Goal: Task Accomplishment & Management: Use online tool/utility

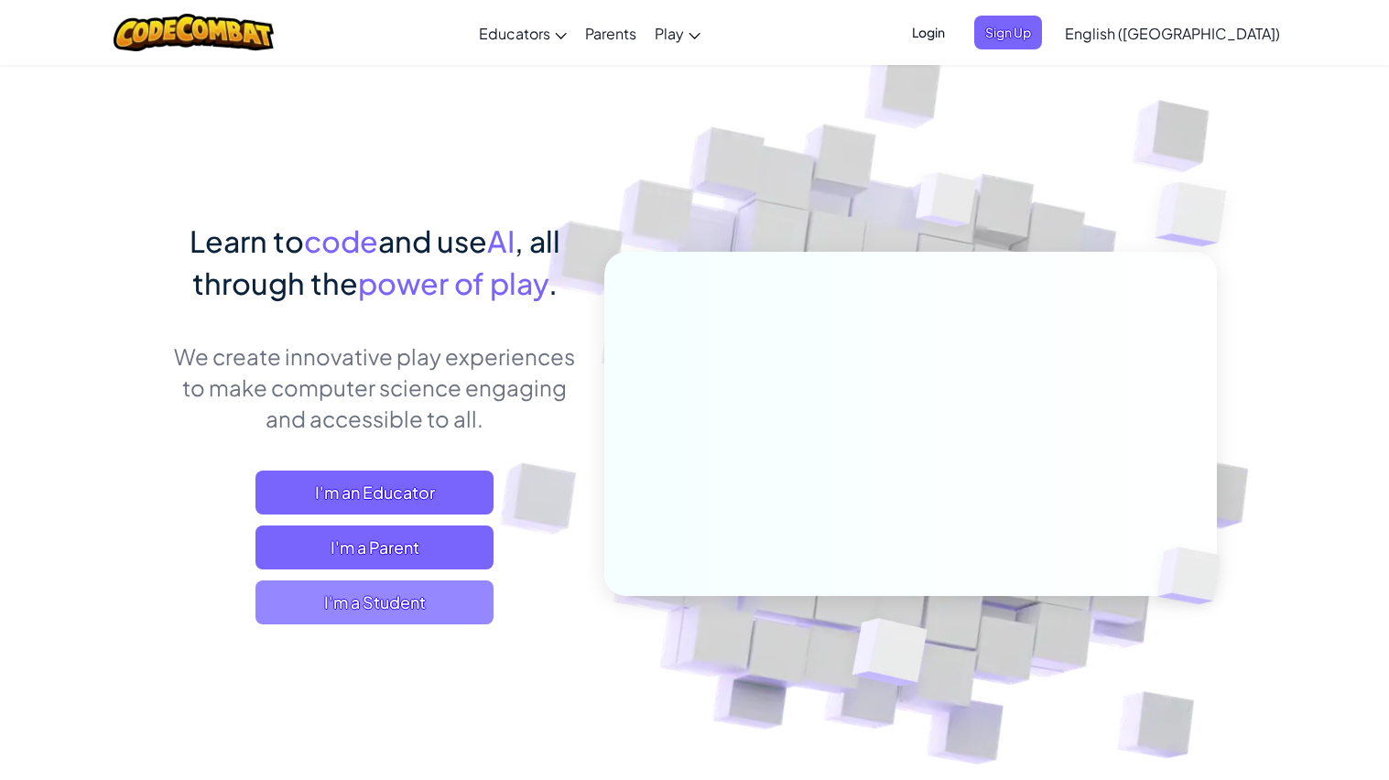
click at [473, 609] on span "I'm a Student" at bounding box center [375, 603] width 238 height 44
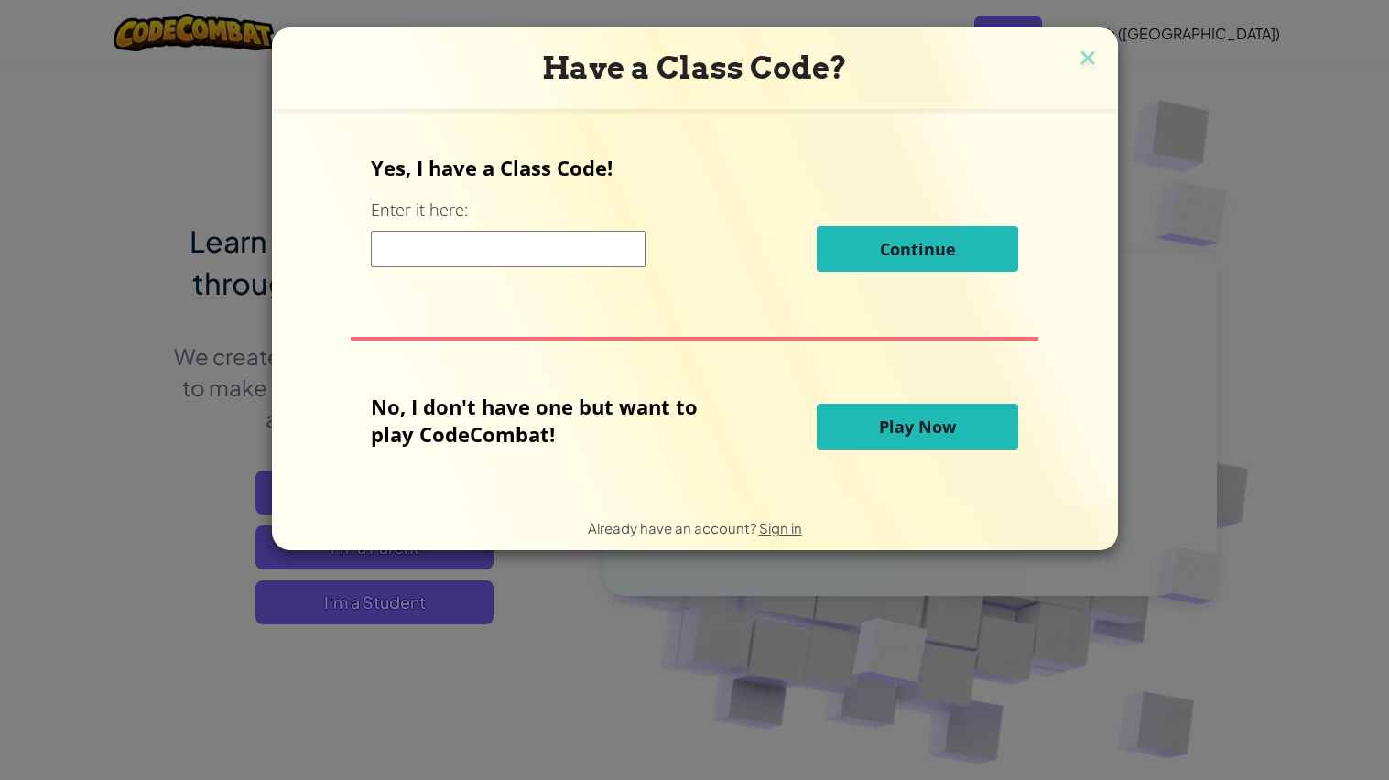
click at [918, 447] on button "Play Now" at bounding box center [917, 427] width 201 height 46
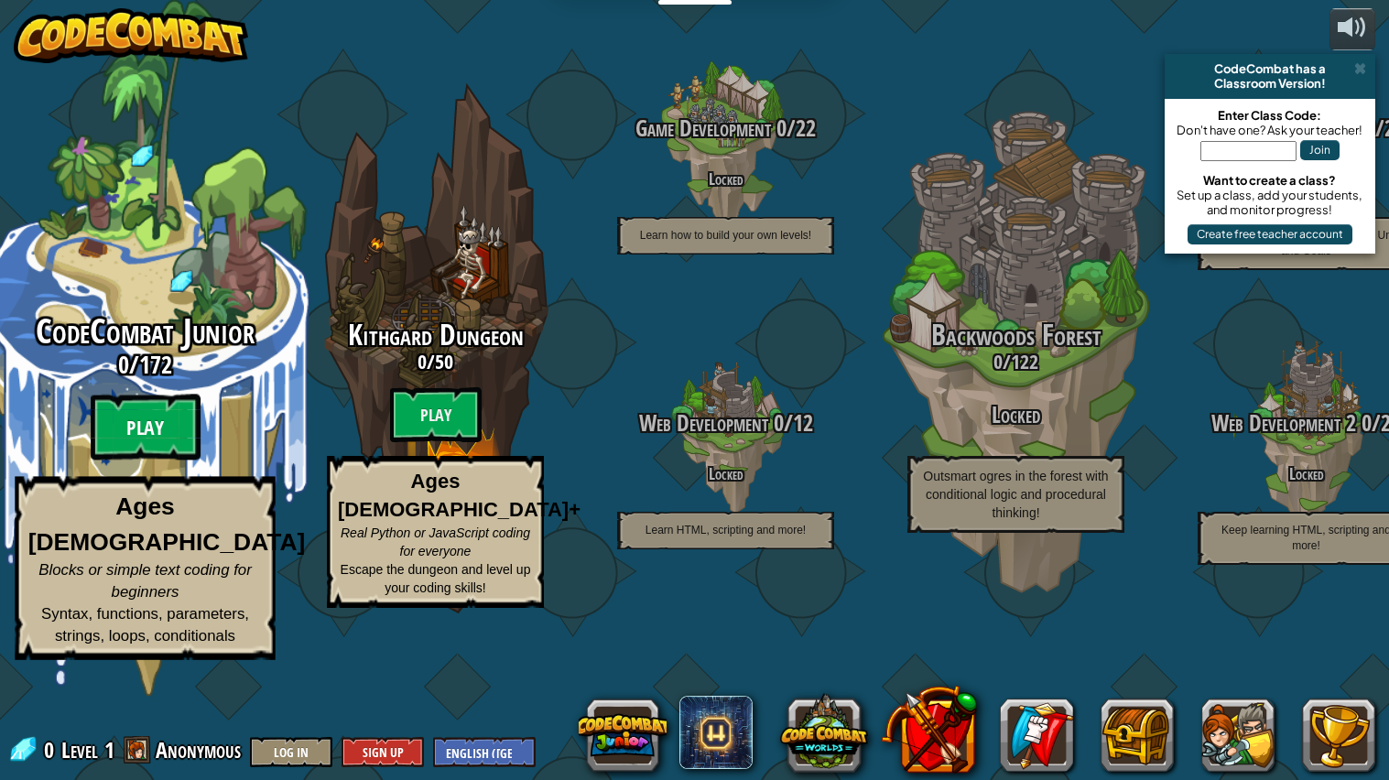
click at [154, 461] on btn "Play" at bounding box center [146, 428] width 110 height 66
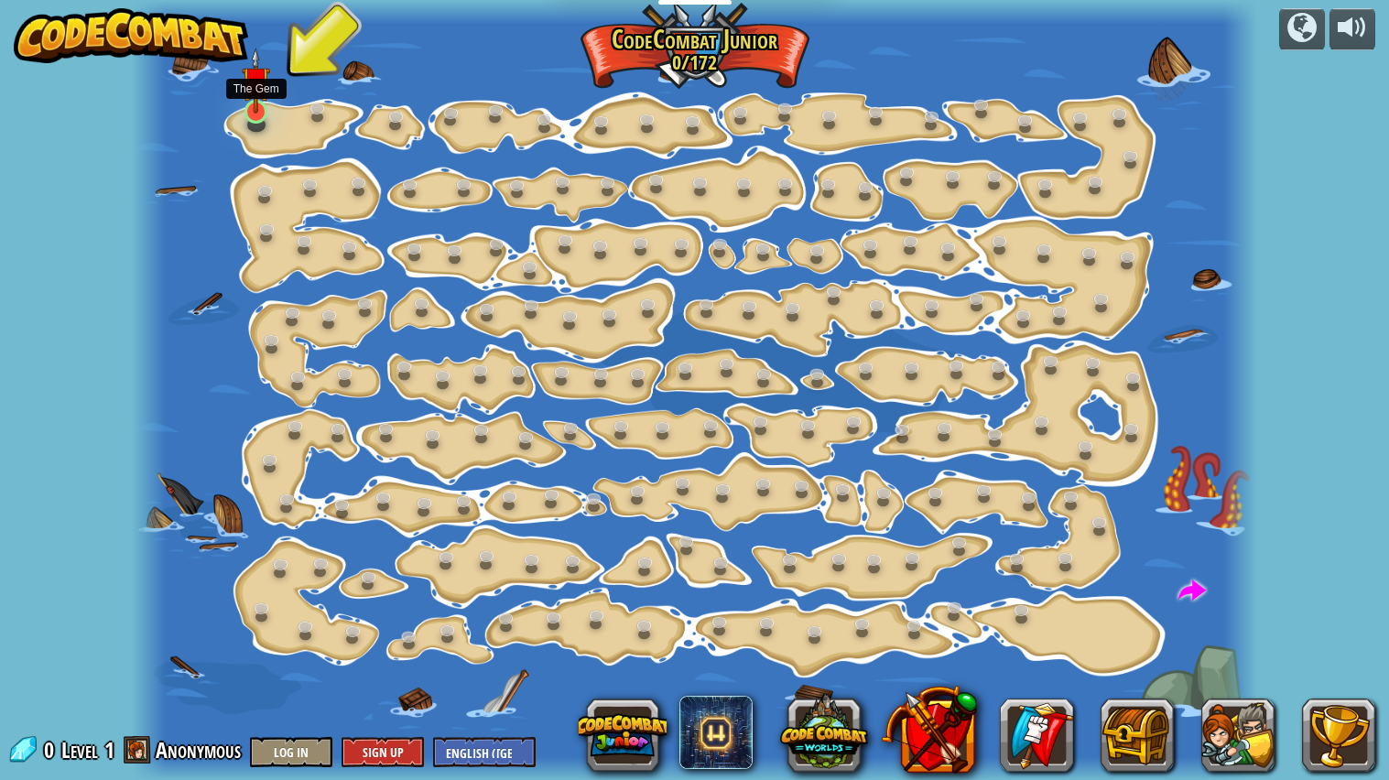
click at [253, 105] on img at bounding box center [256, 81] width 29 height 66
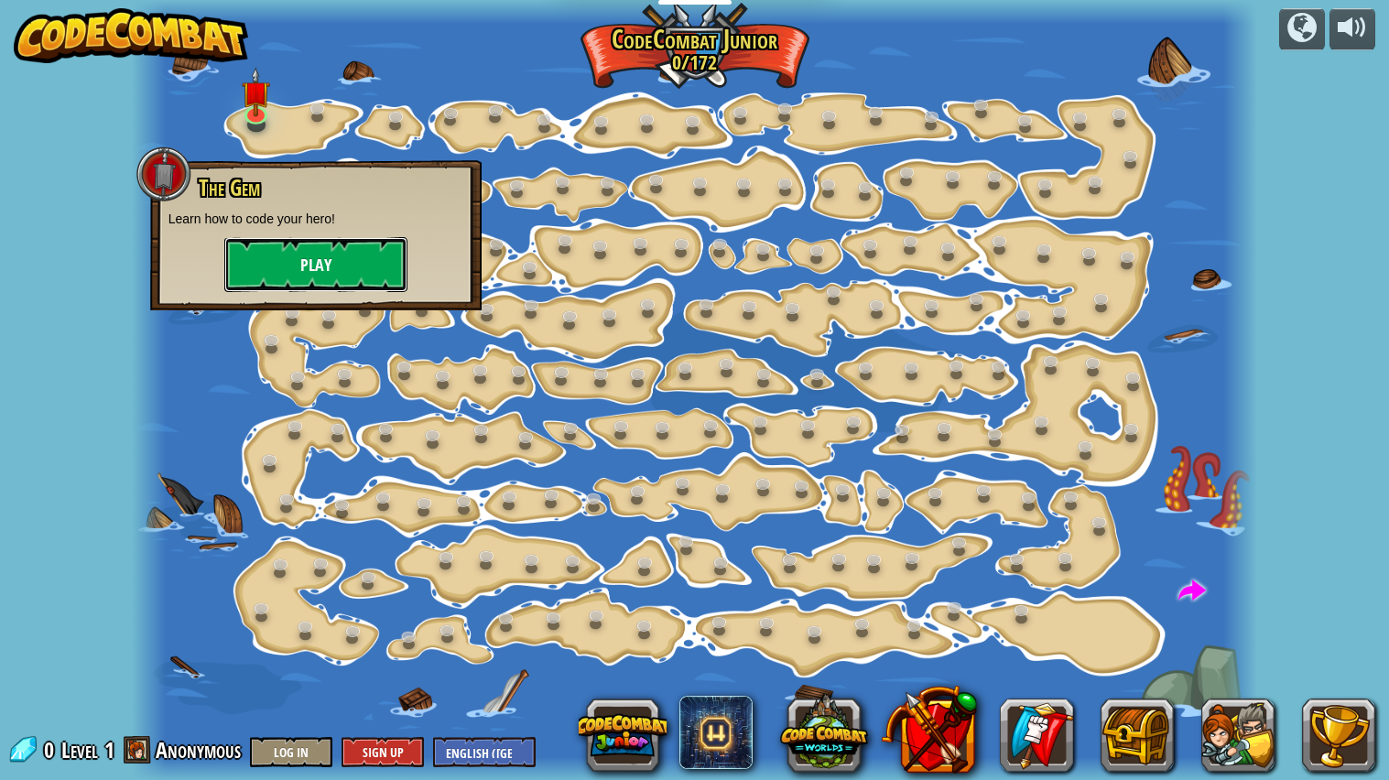
click at [353, 270] on button "Play" at bounding box center [315, 264] width 183 height 55
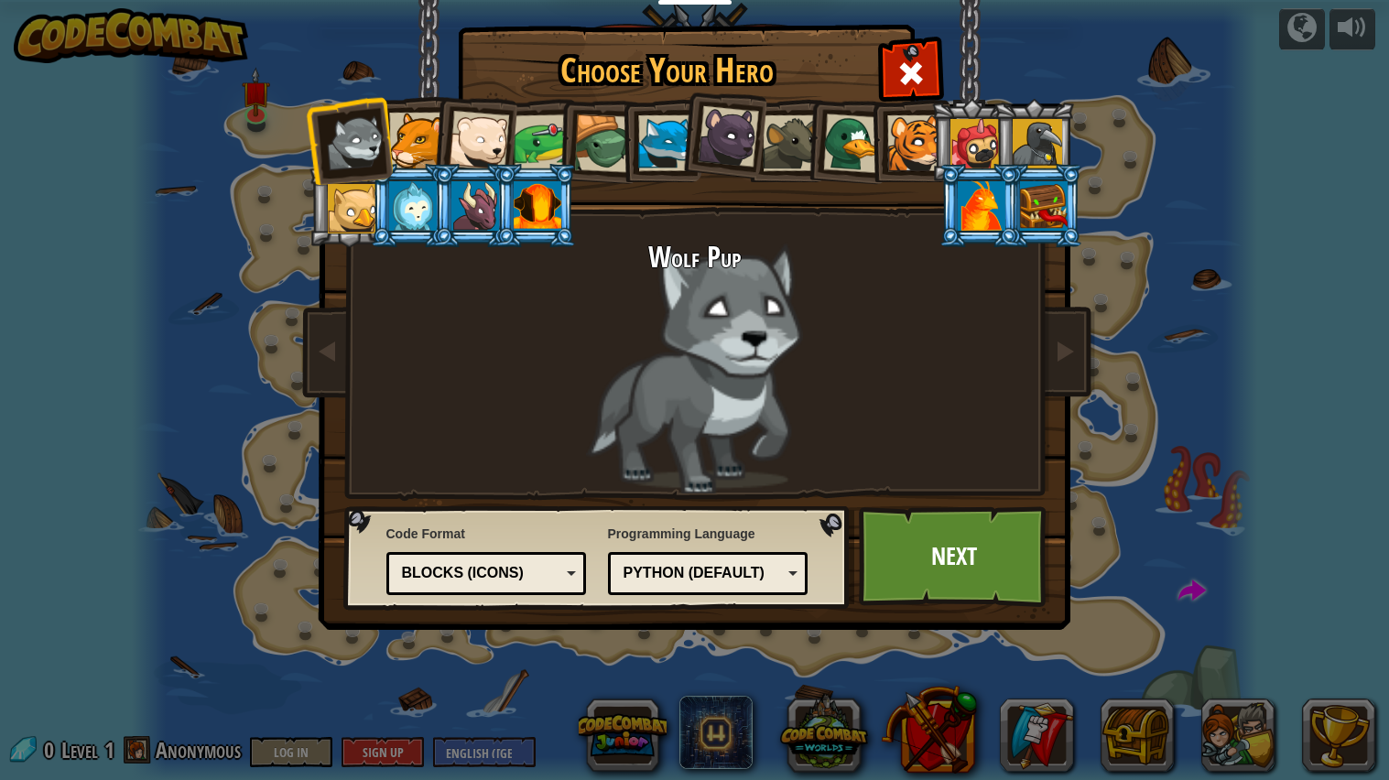
click at [527, 216] on div at bounding box center [538, 205] width 48 height 49
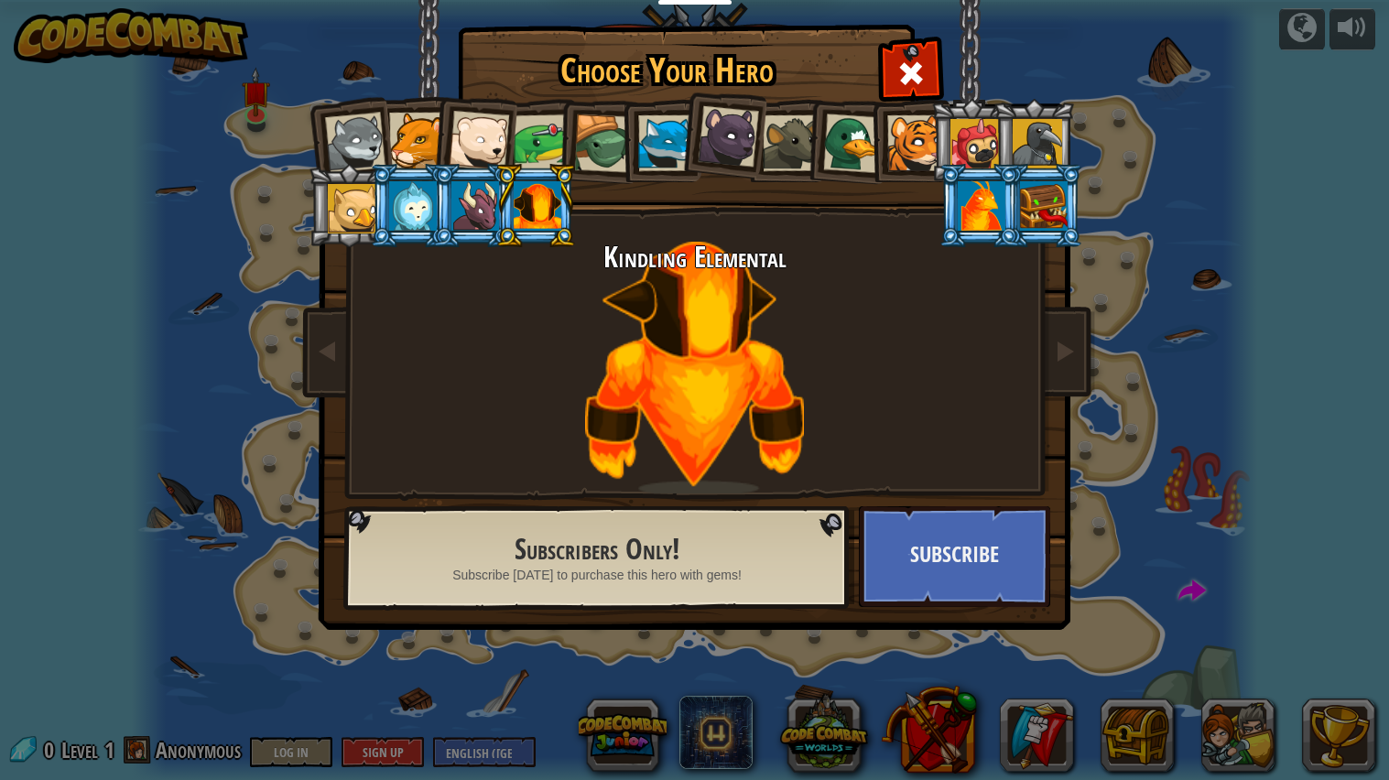
click at [477, 205] on div at bounding box center [475, 205] width 48 height 49
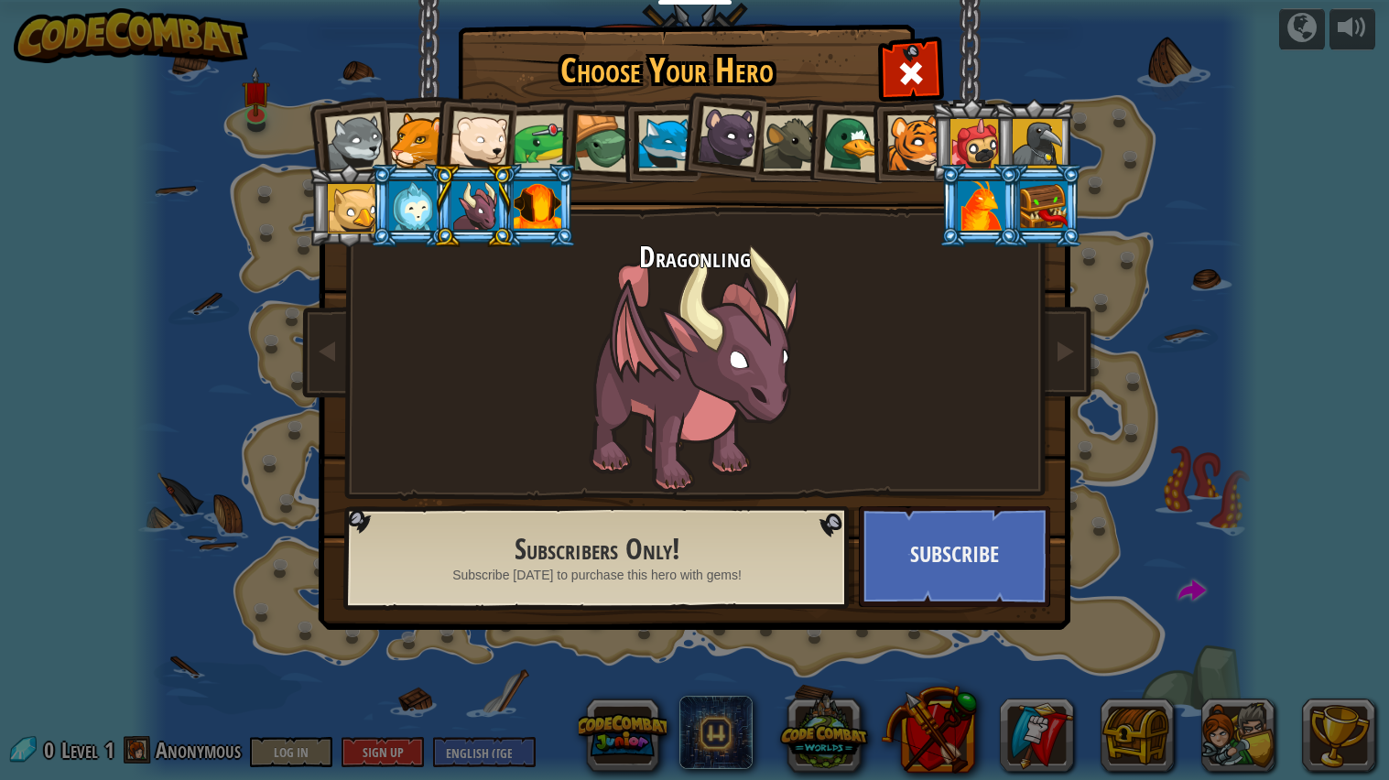
click at [520, 215] on div at bounding box center [538, 205] width 48 height 49
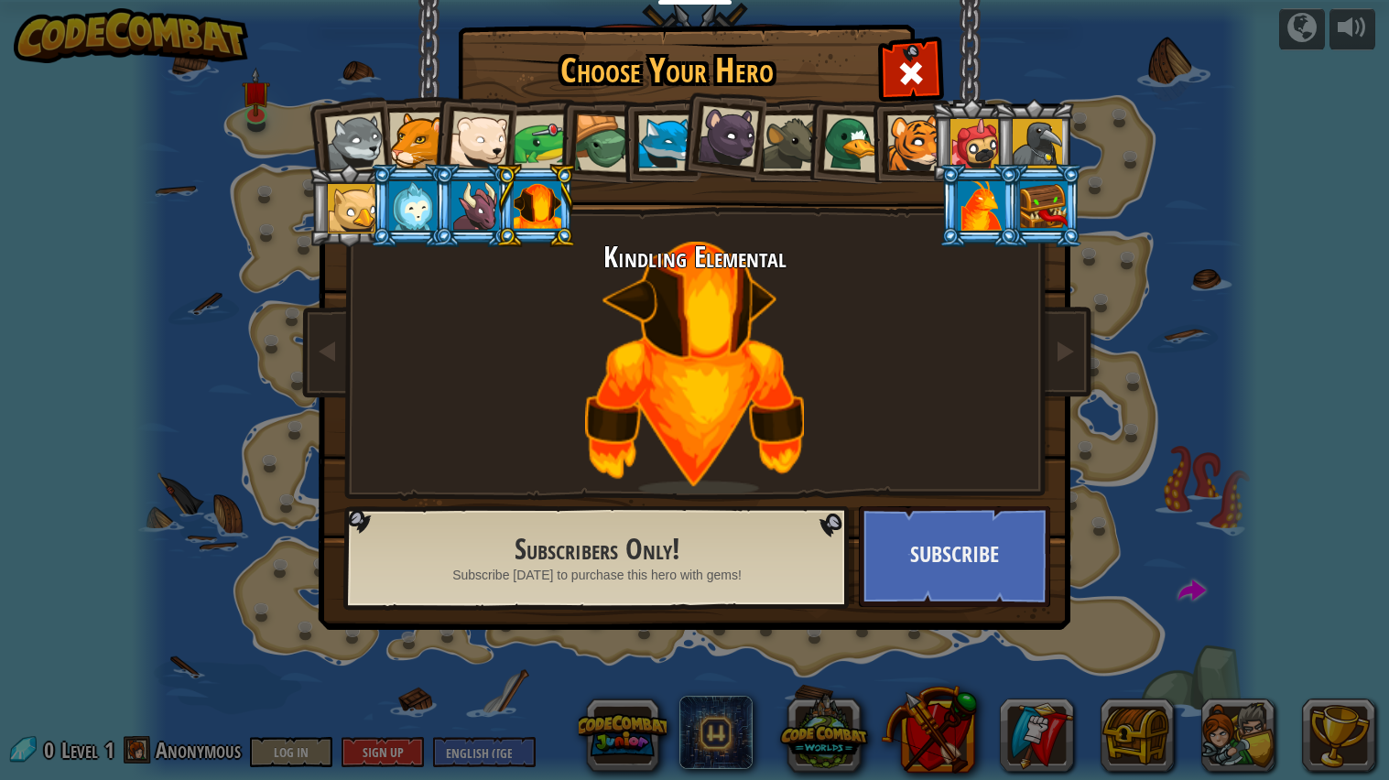
click at [407, 193] on div at bounding box center [413, 205] width 48 height 49
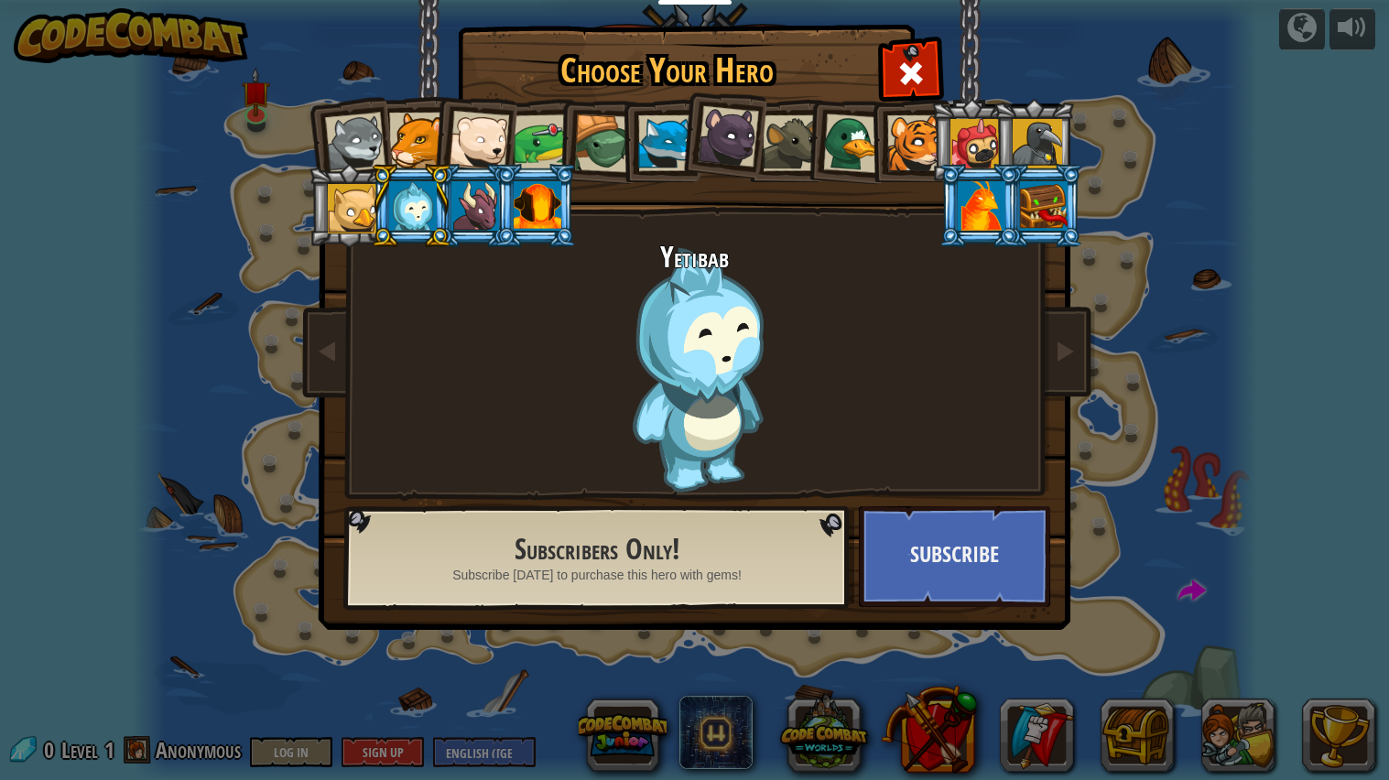
click at [363, 203] on div at bounding box center [352, 208] width 49 height 49
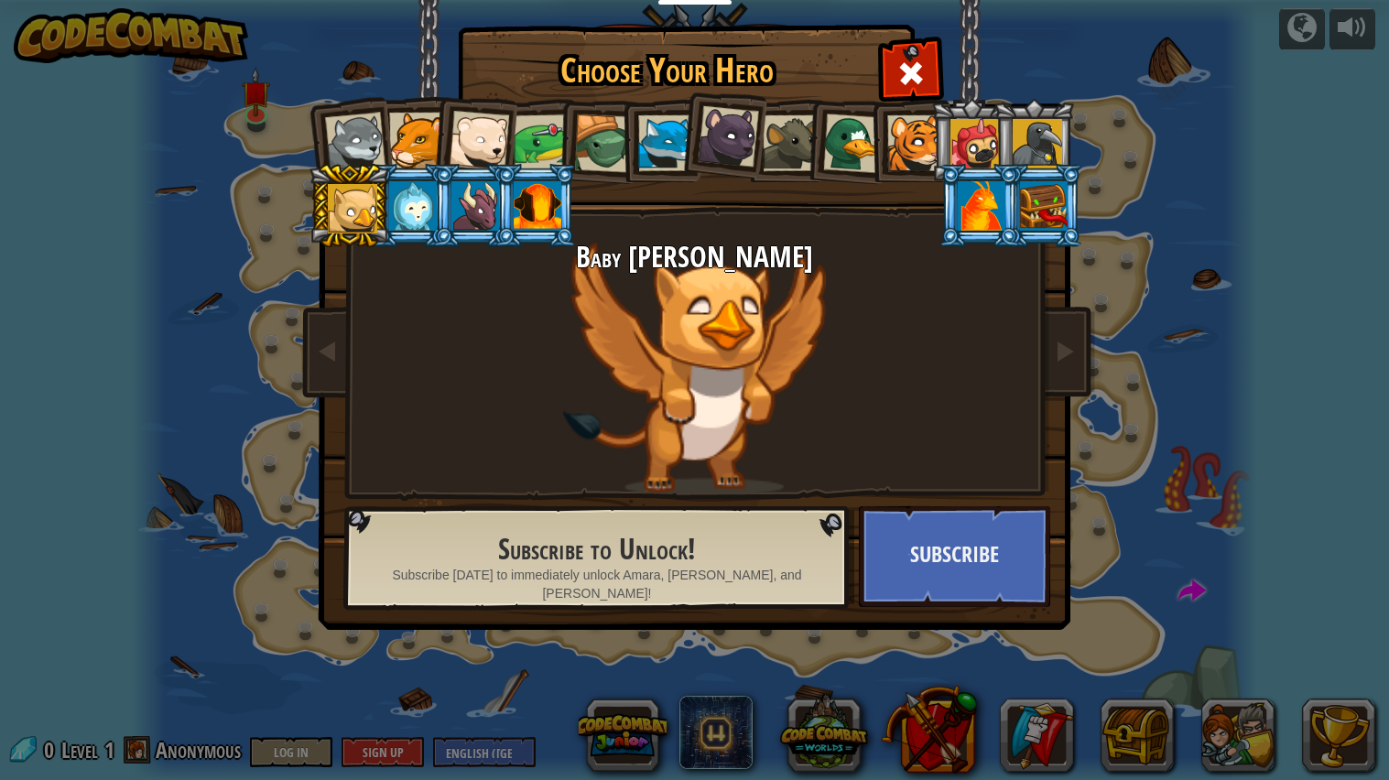
click at [437, 237] on li at bounding box center [473, 205] width 82 height 83
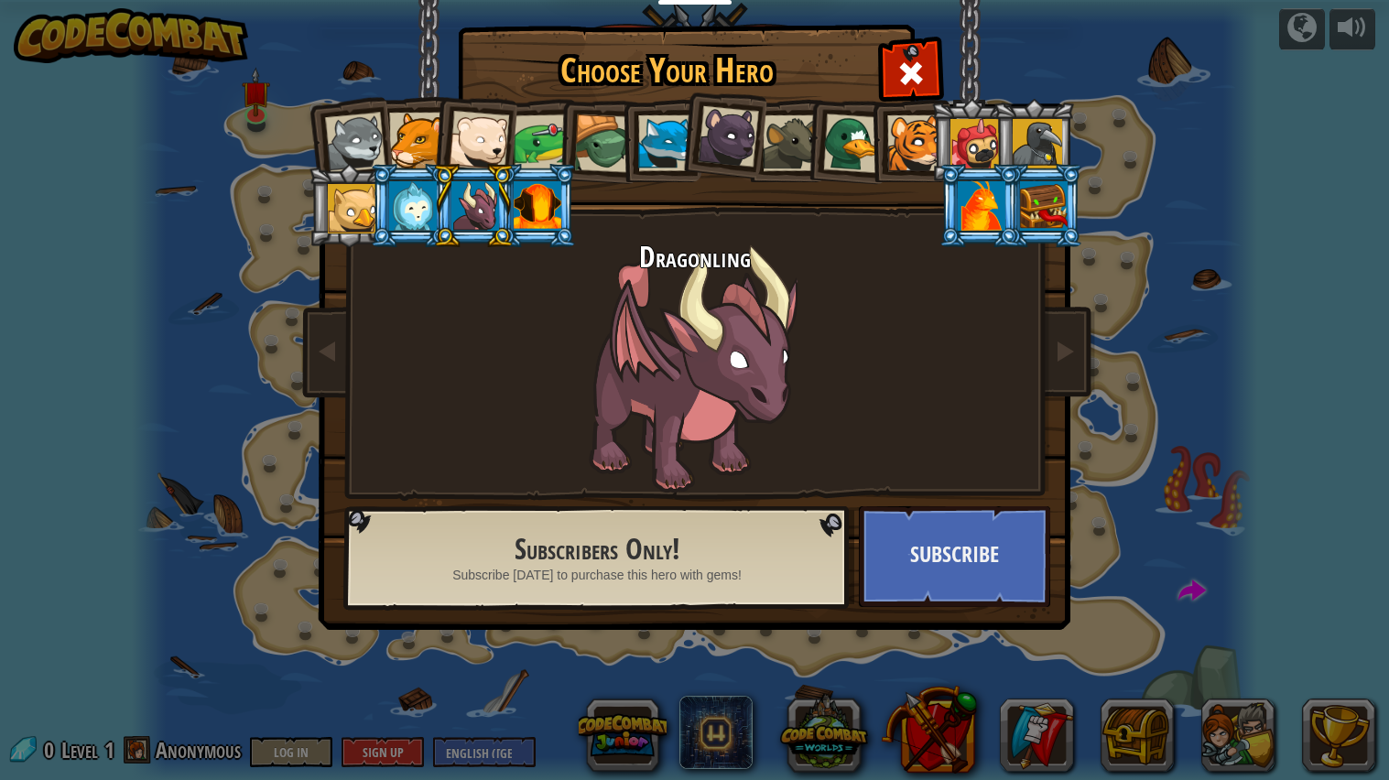
click at [427, 193] on div at bounding box center [413, 205] width 48 height 49
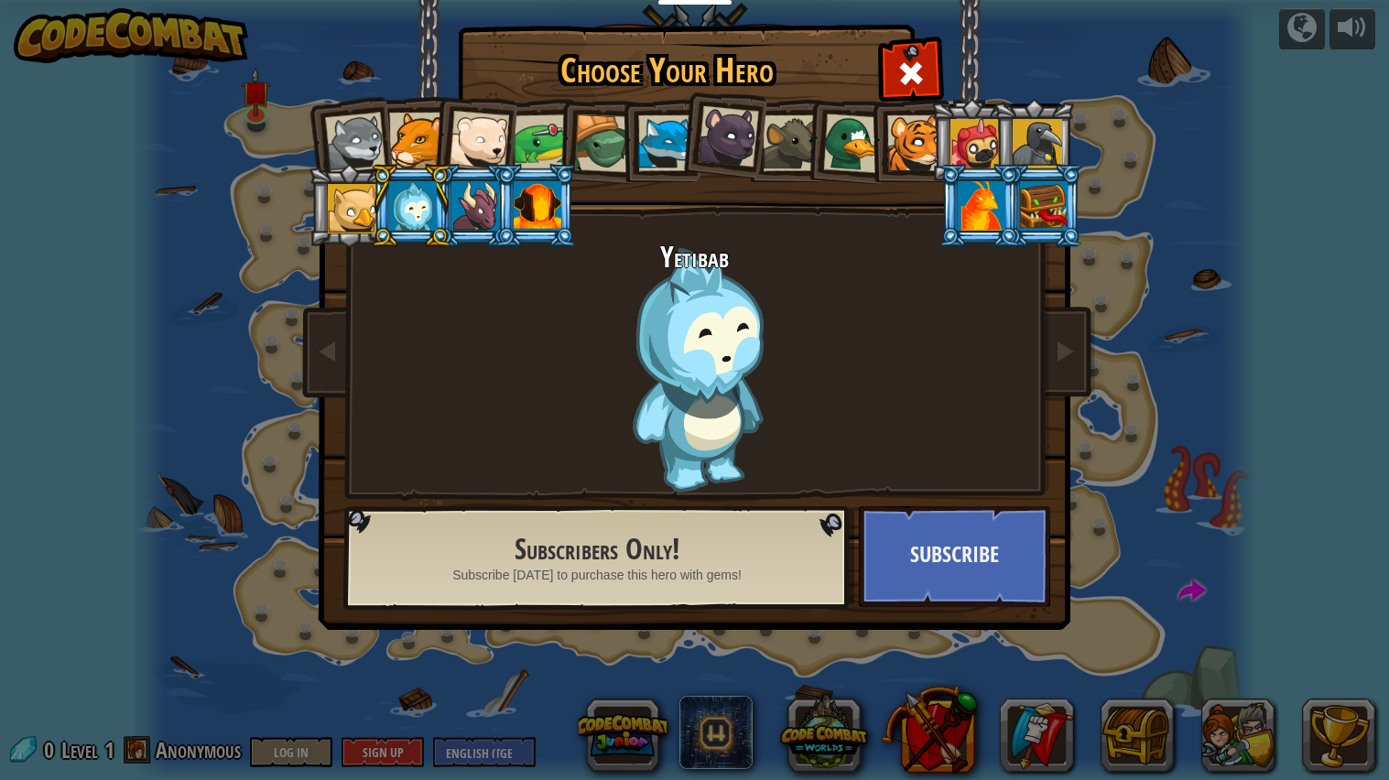
click at [415, 125] on div at bounding box center [417, 141] width 56 height 56
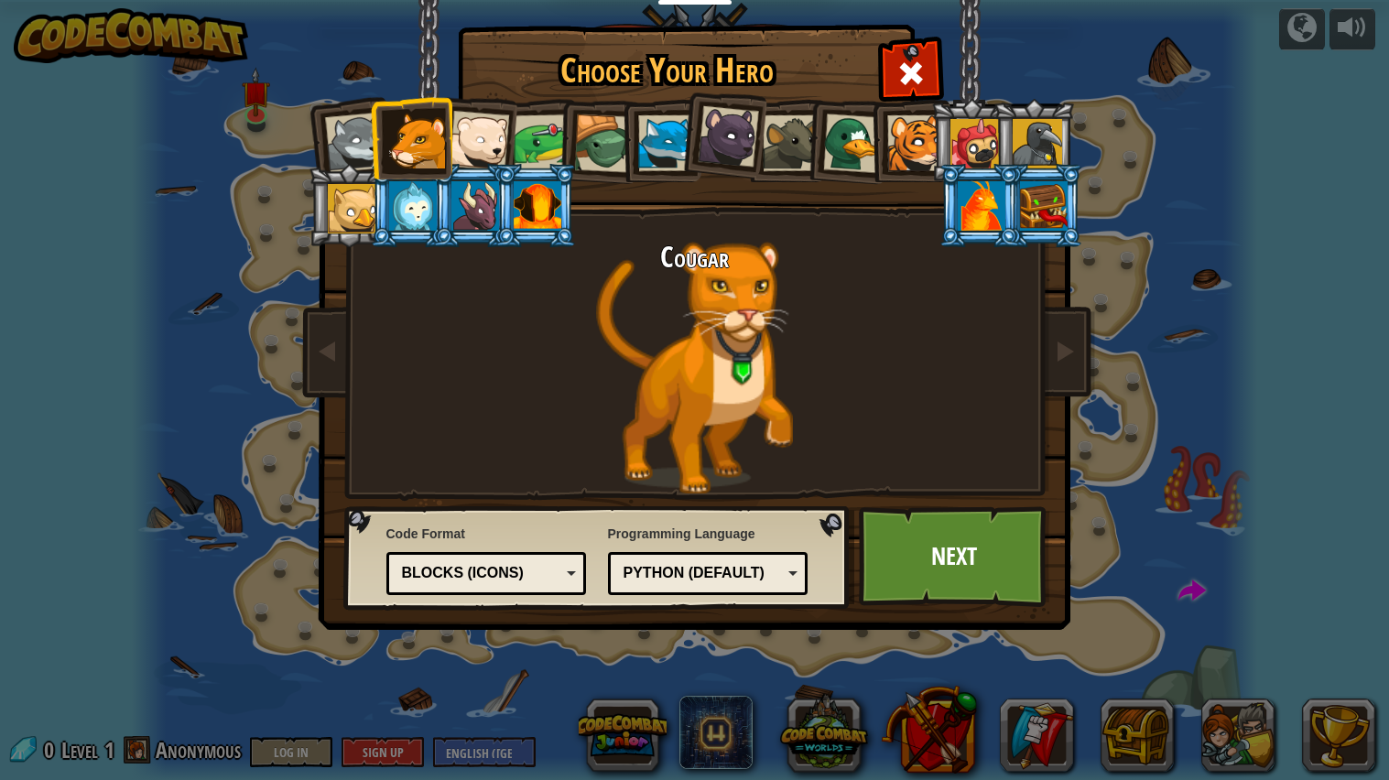
click at [577, 136] on div at bounding box center [603, 143] width 59 height 59
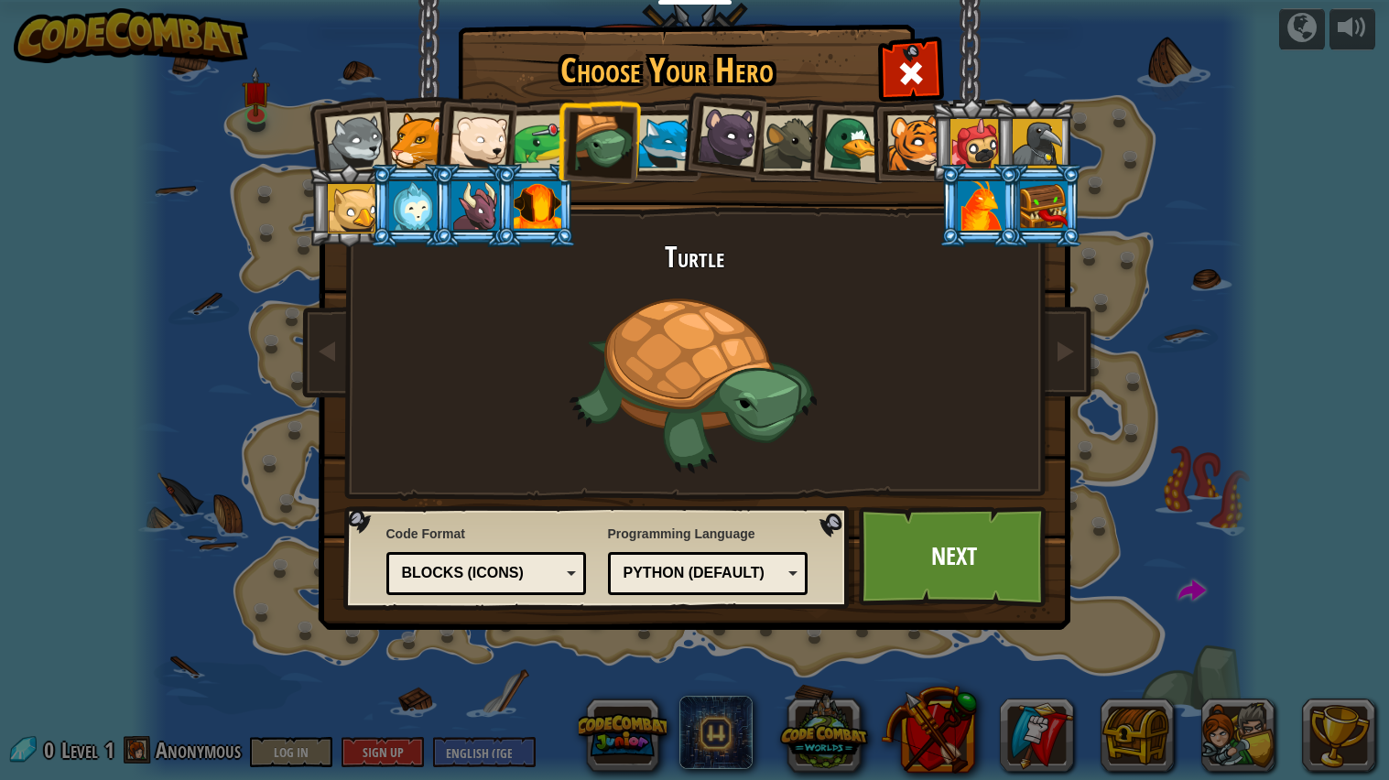
click at [855, 158] on div at bounding box center [852, 144] width 60 height 60
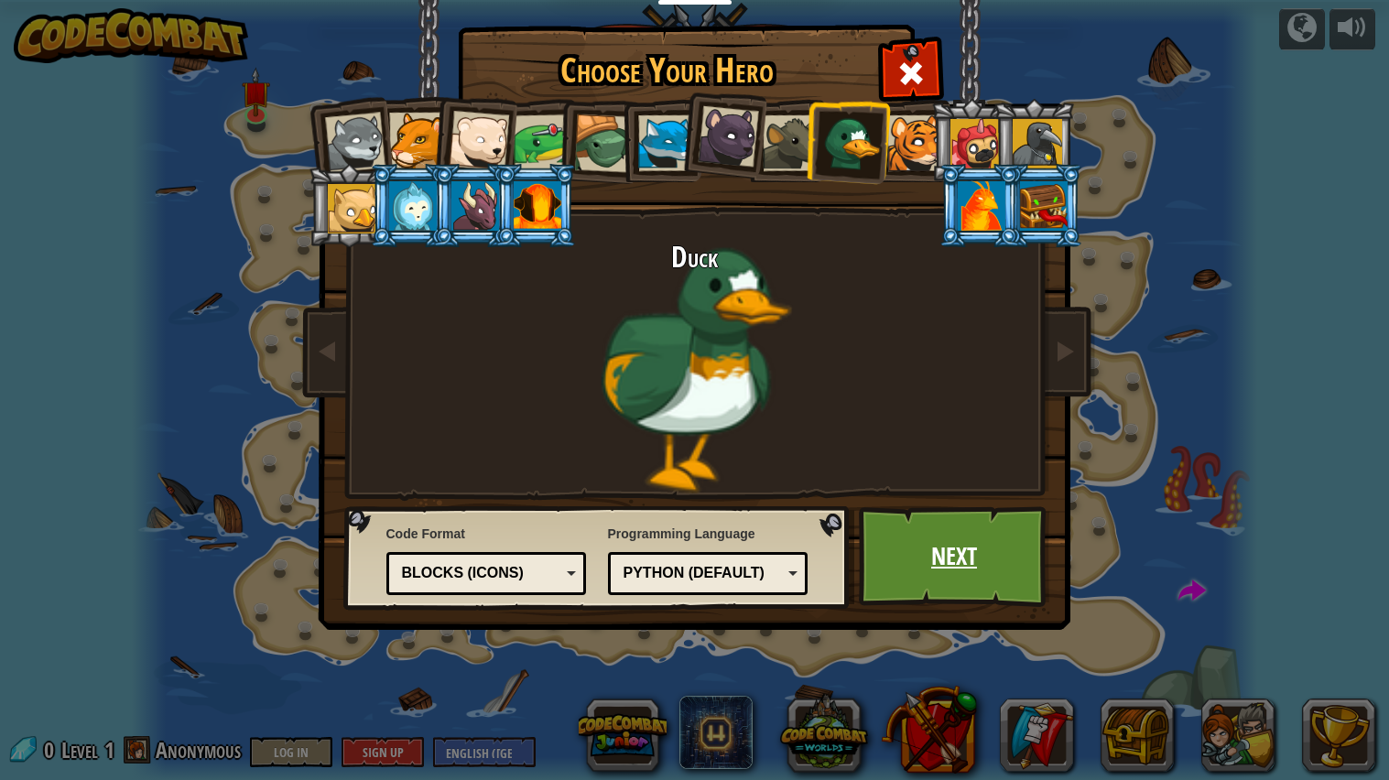
click at [917, 581] on link "Next" at bounding box center [954, 556] width 191 height 101
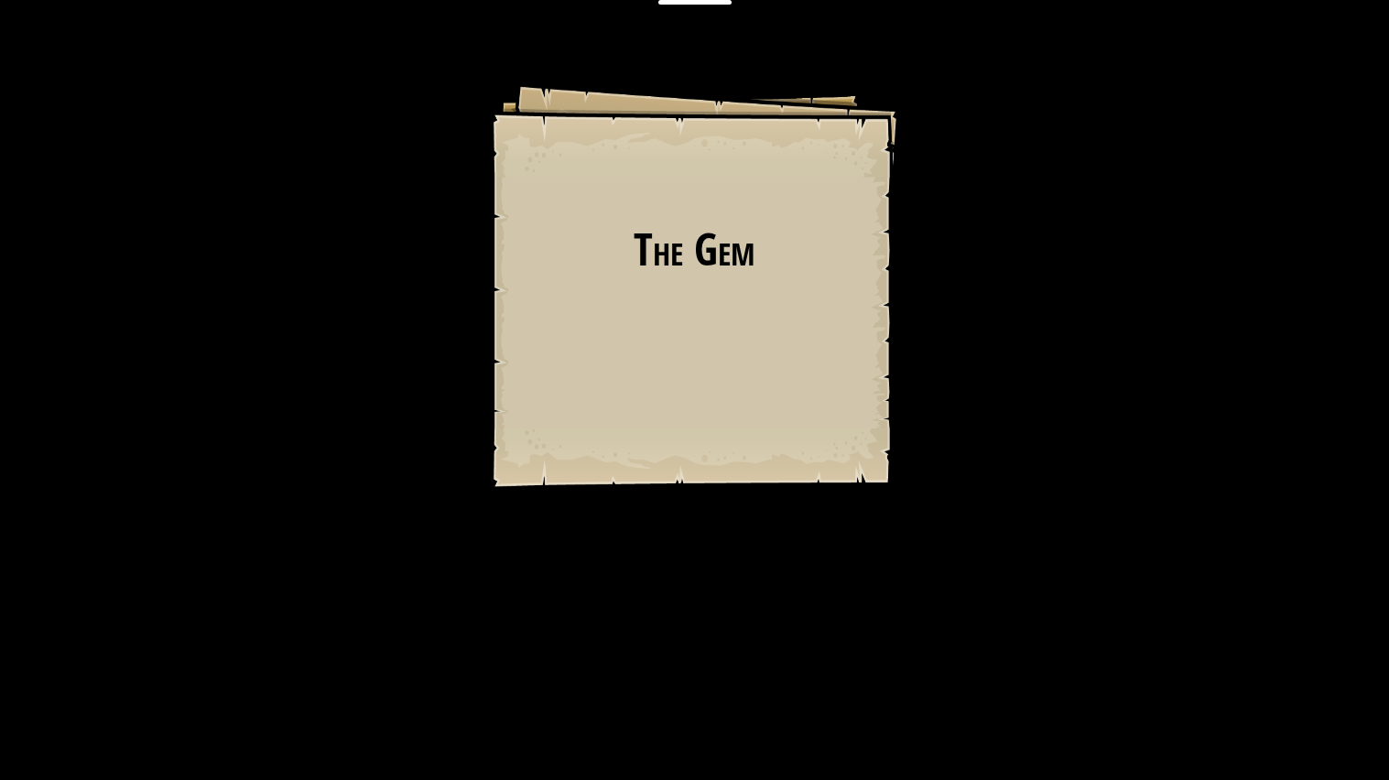
click at [918, 579] on div "The Gem Goals Start Level Error loading from server. Try refreshing the page. Y…" at bounding box center [694, 390] width 1389 height 780
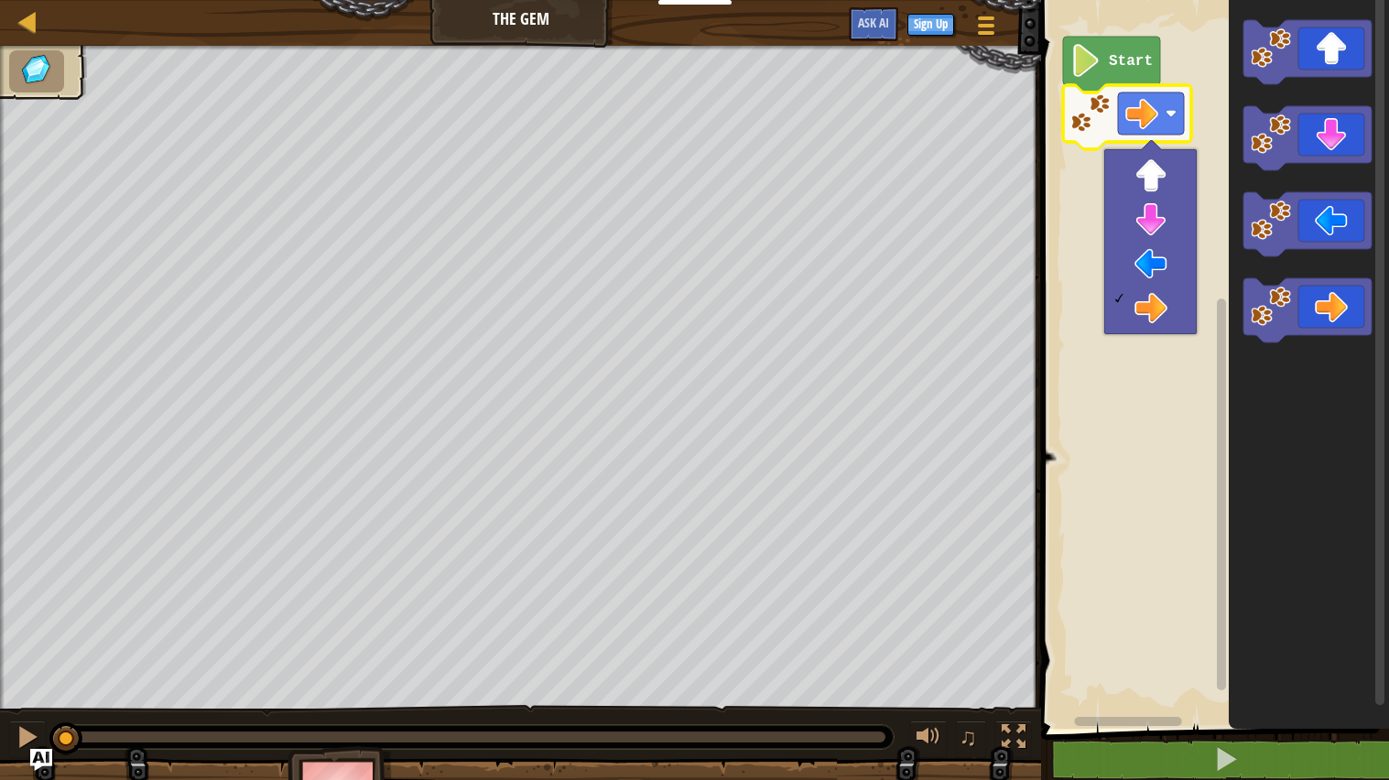
click at [1153, 459] on rect "Blockly Workspace" at bounding box center [1212, 360] width 353 height 738
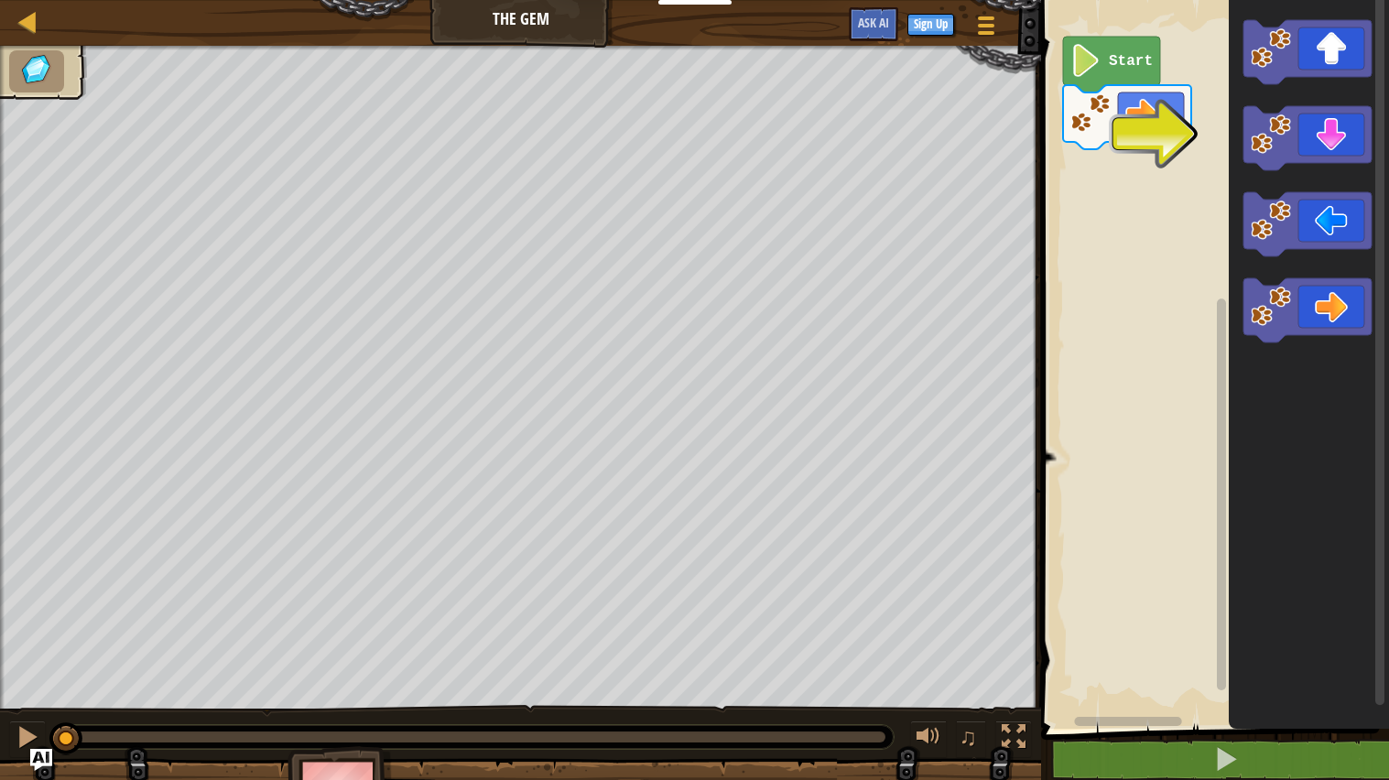
click at [17, 77] on img at bounding box center [36, 69] width 38 height 33
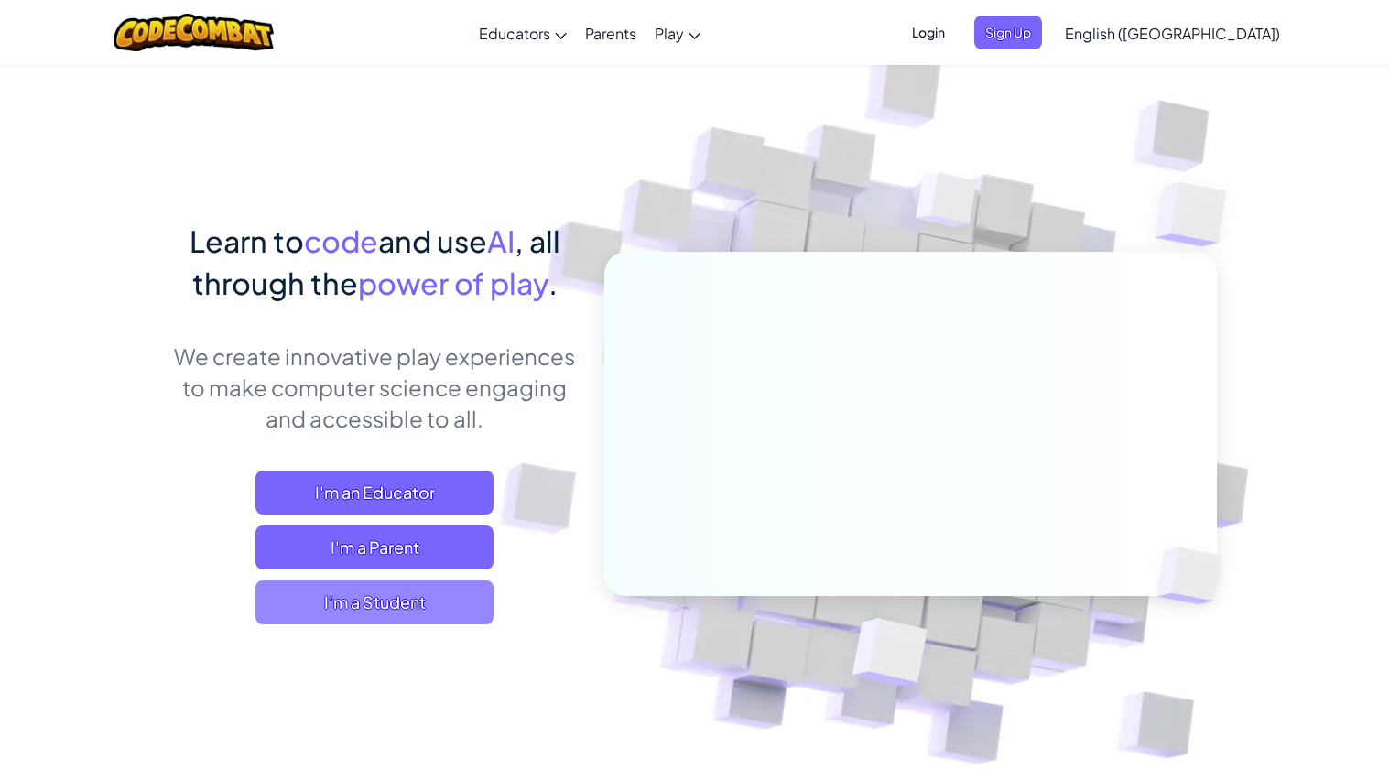
click at [435, 614] on span "I'm a Student" at bounding box center [375, 603] width 238 height 44
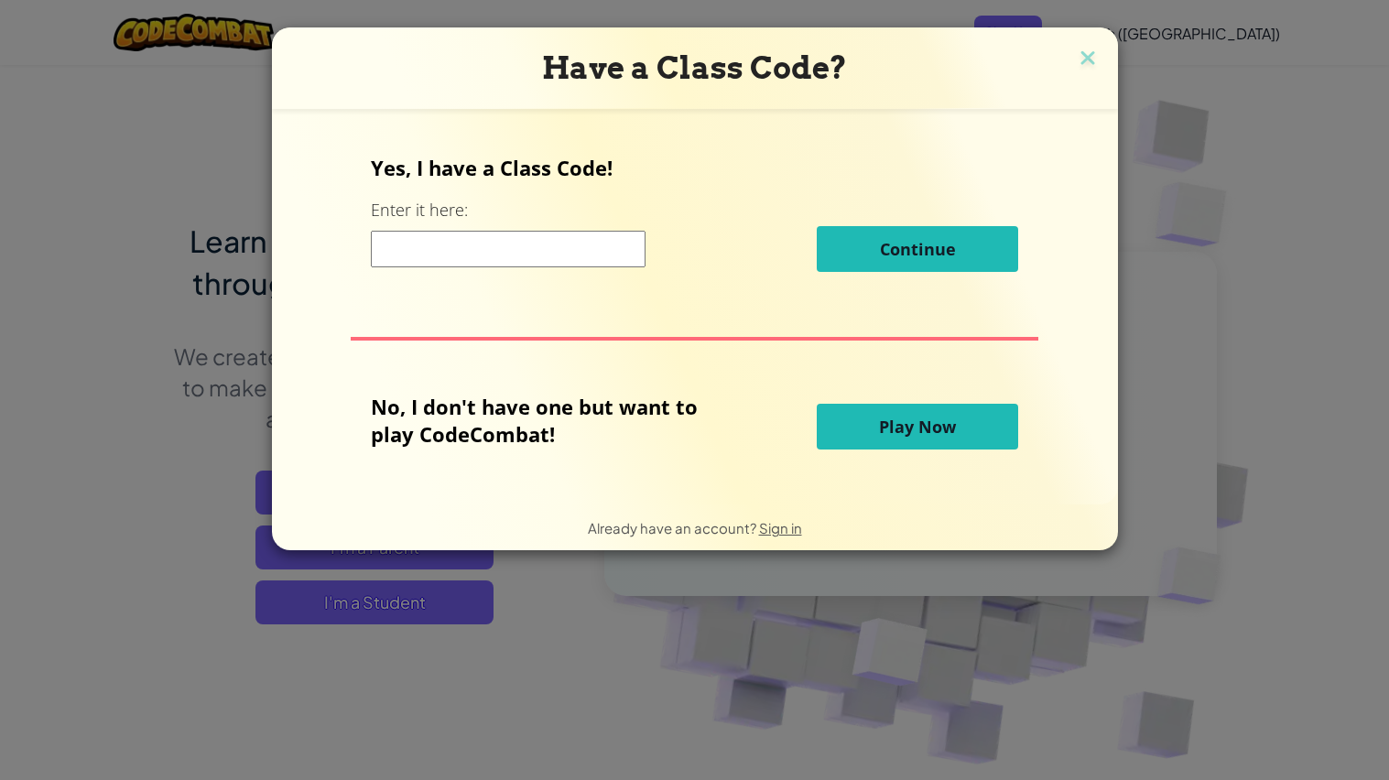
click at [920, 389] on div "Yes, I have a Class Code! Enter it here: Continue No, I don't have one but want…" at bounding box center [695, 306] width 810 height 359
click at [920, 423] on span "Play Now" at bounding box center [917, 427] width 77 height 22
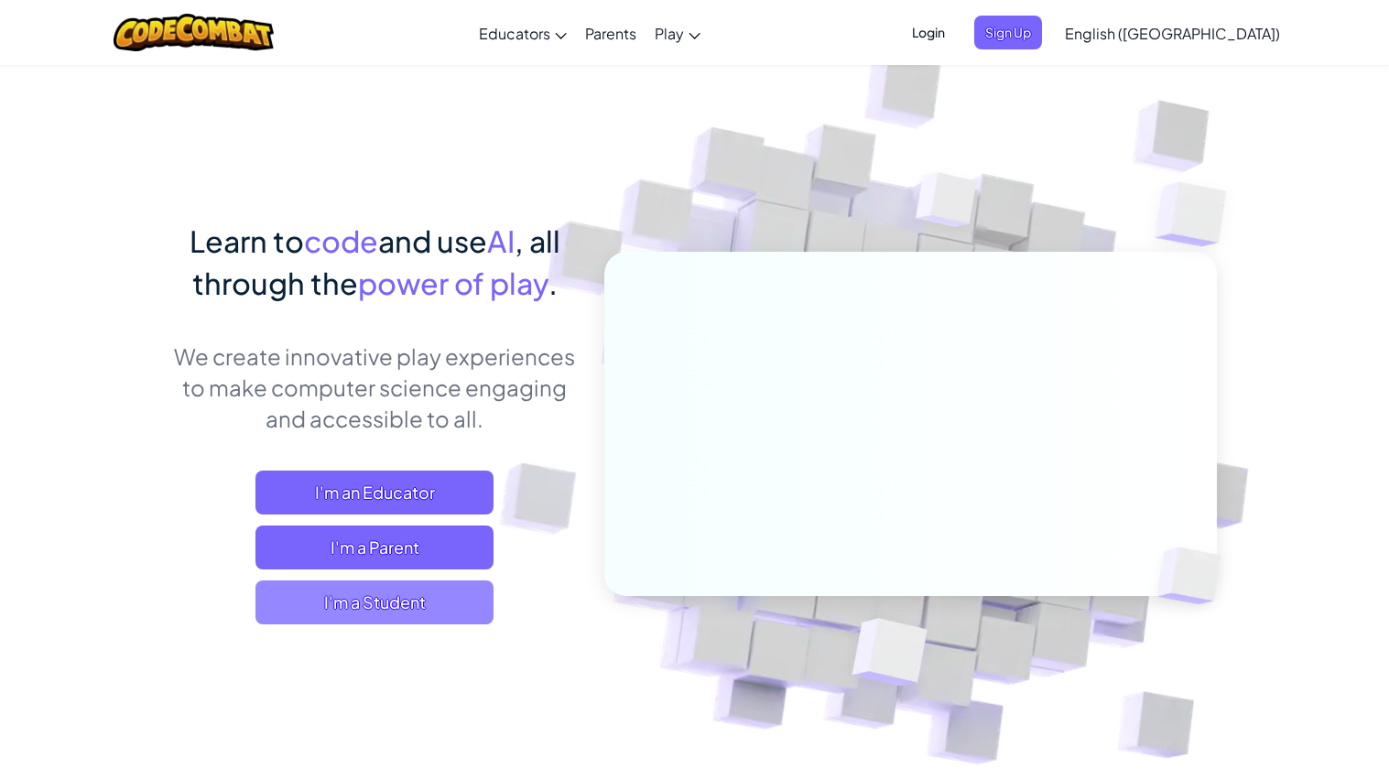
click at [454, 597] on span "I'm a Student" at bounding box center [375, 603] width 238 height 44
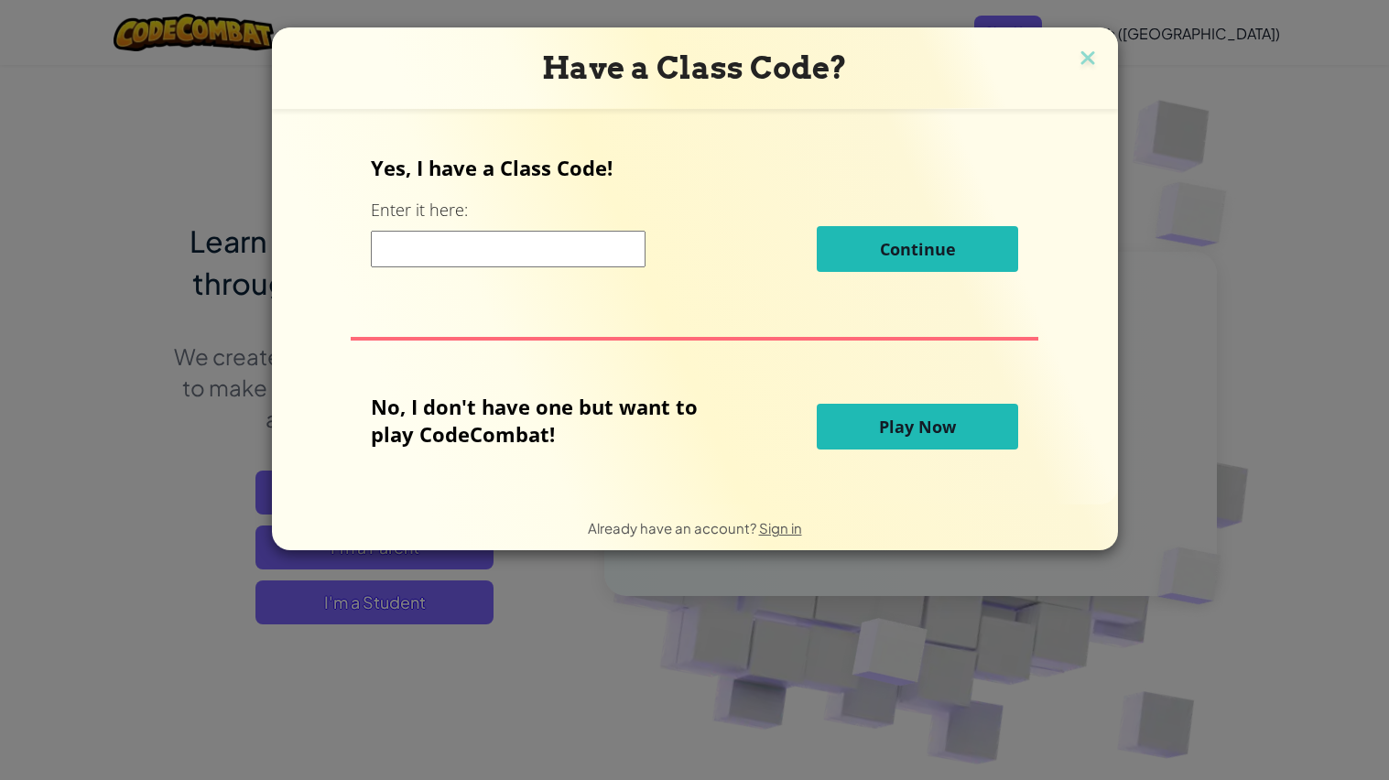
click at [879, 432] on span "Play Now" at bounding box center [917, 427] width 77 height 22
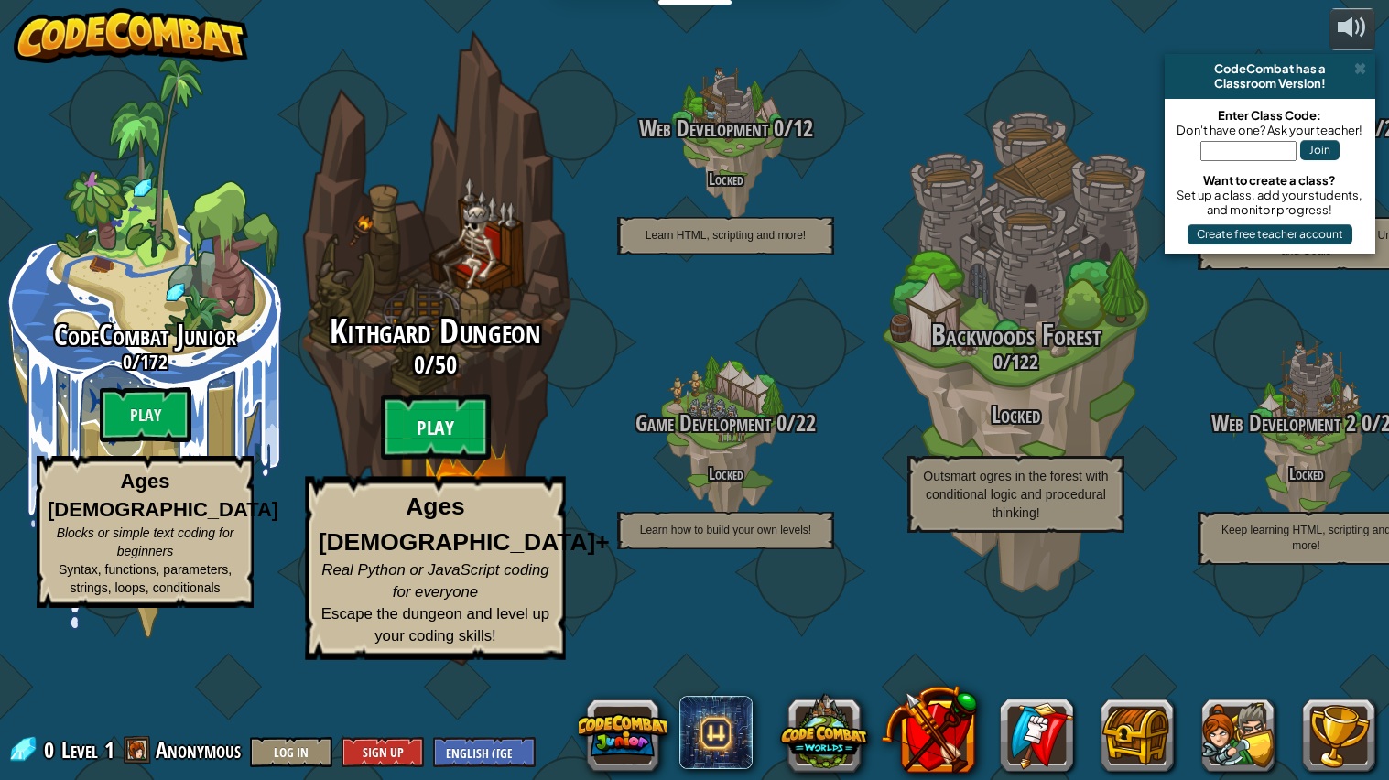
click at [447, 461] on btn "Play" at bounding box center [436, 428] width 110 height 66
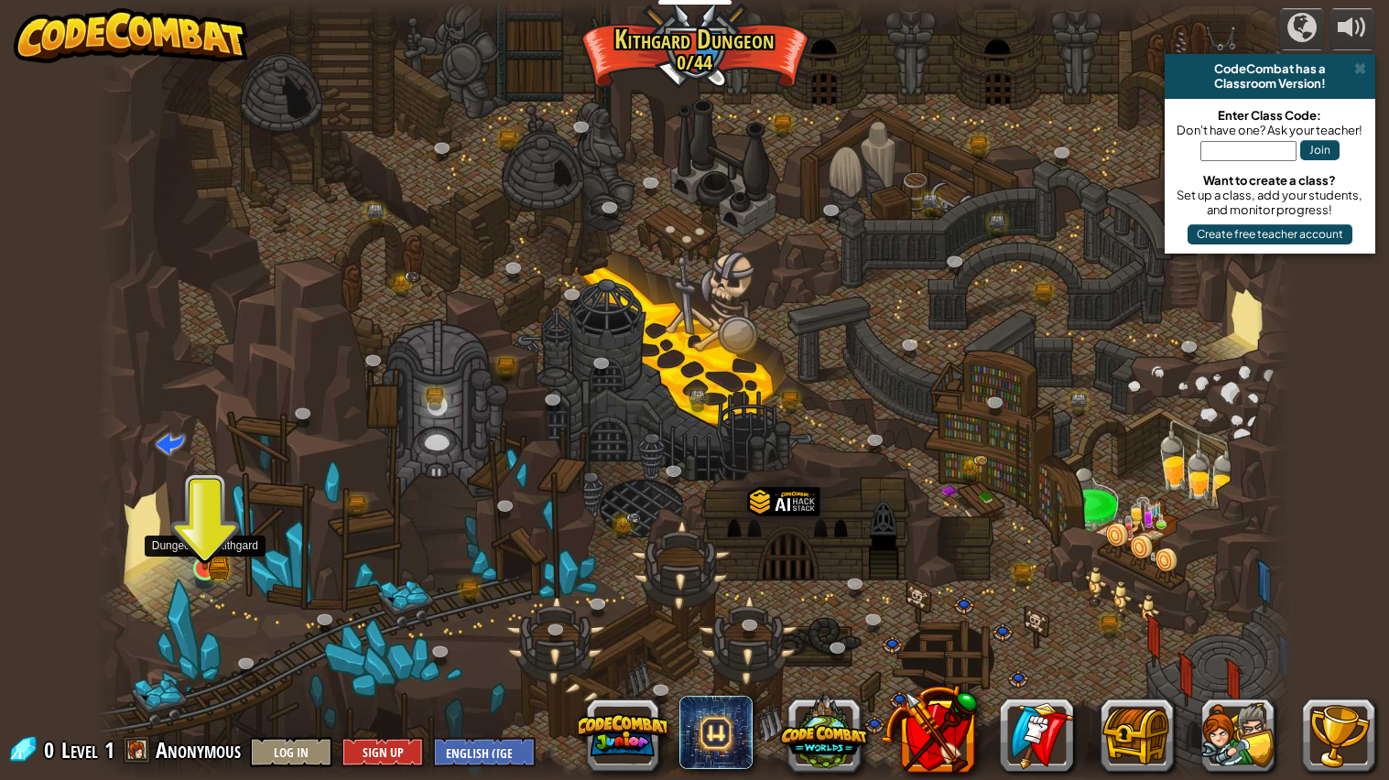
click at [208, 567] on img at bounding box center [205, 536] width 31 height 69
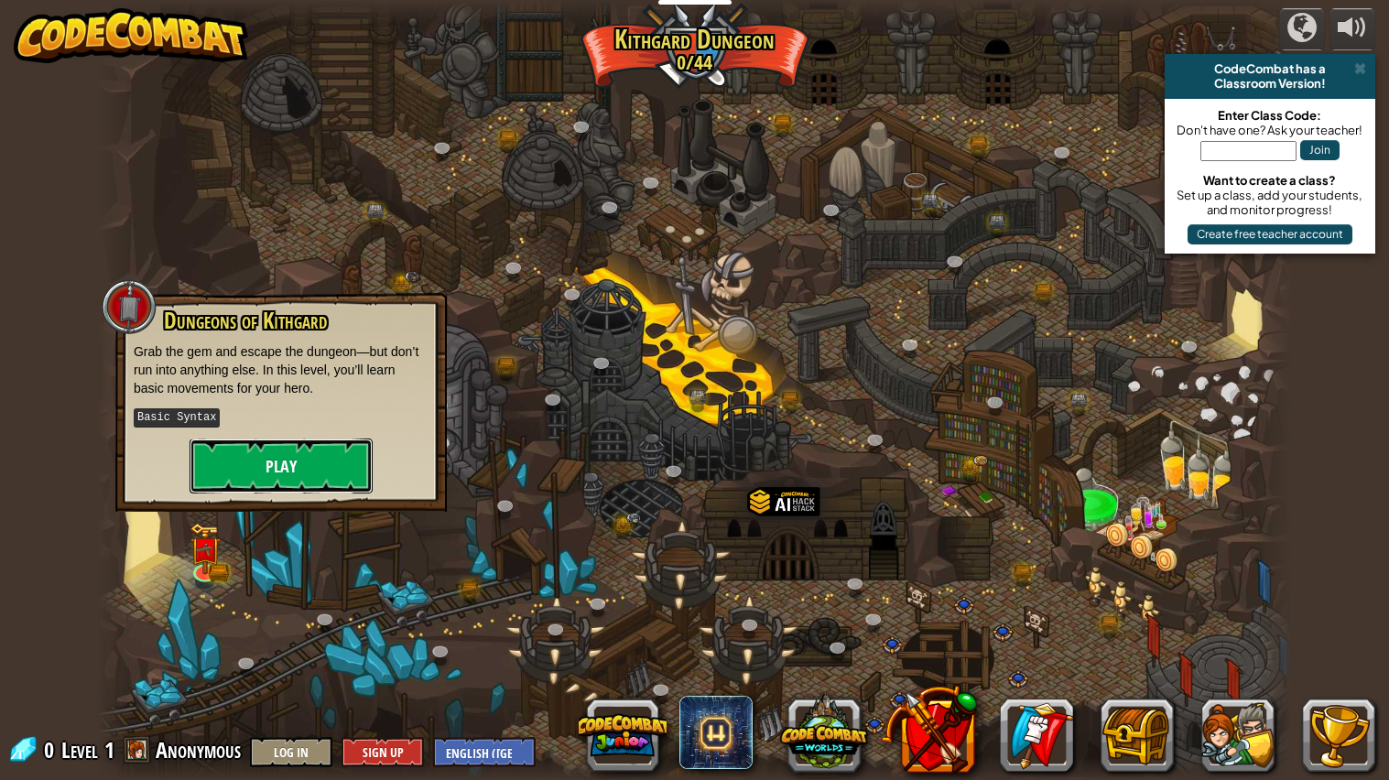
click at [241, 481] on button "Play" at bounding box center [281, 466] width 183 height 55
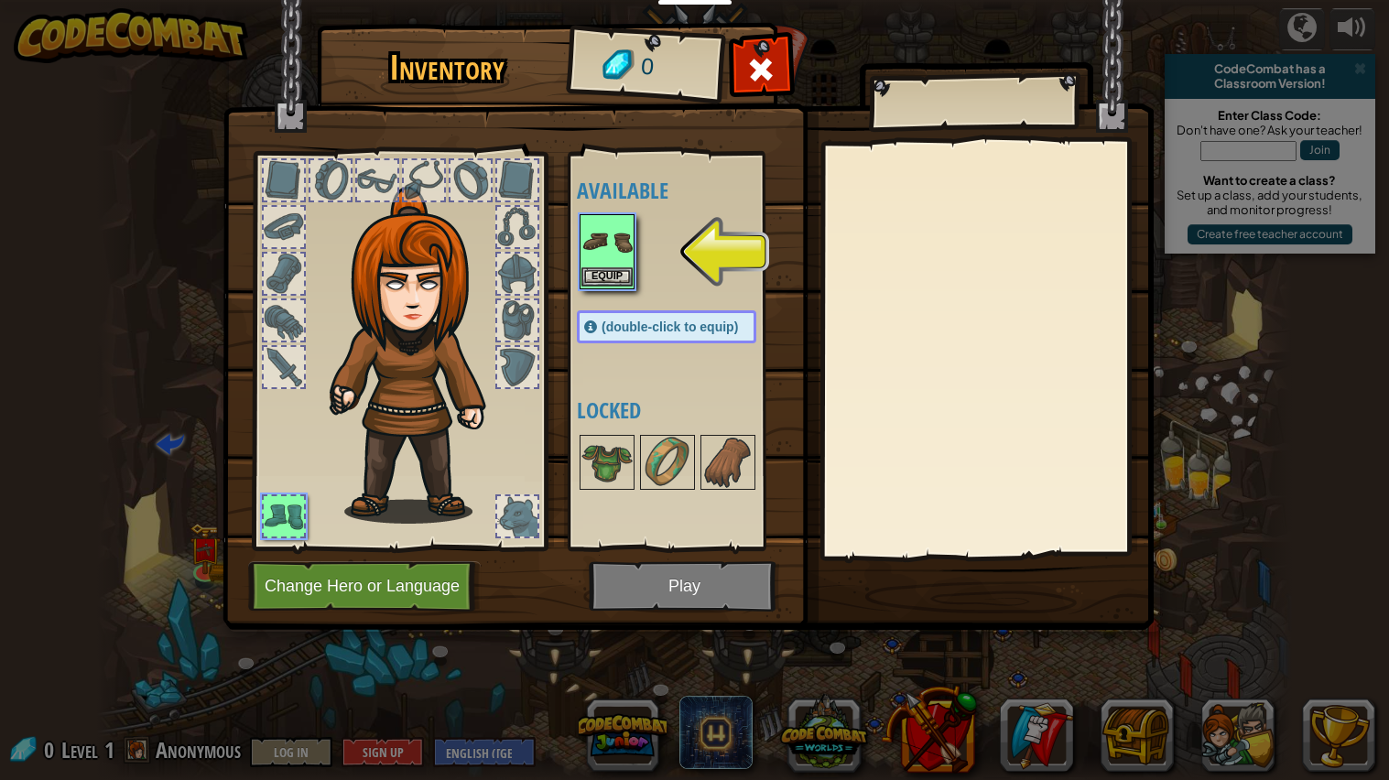
click at [582, 229] on img at bounding box center [607, 241] width 51 height 51
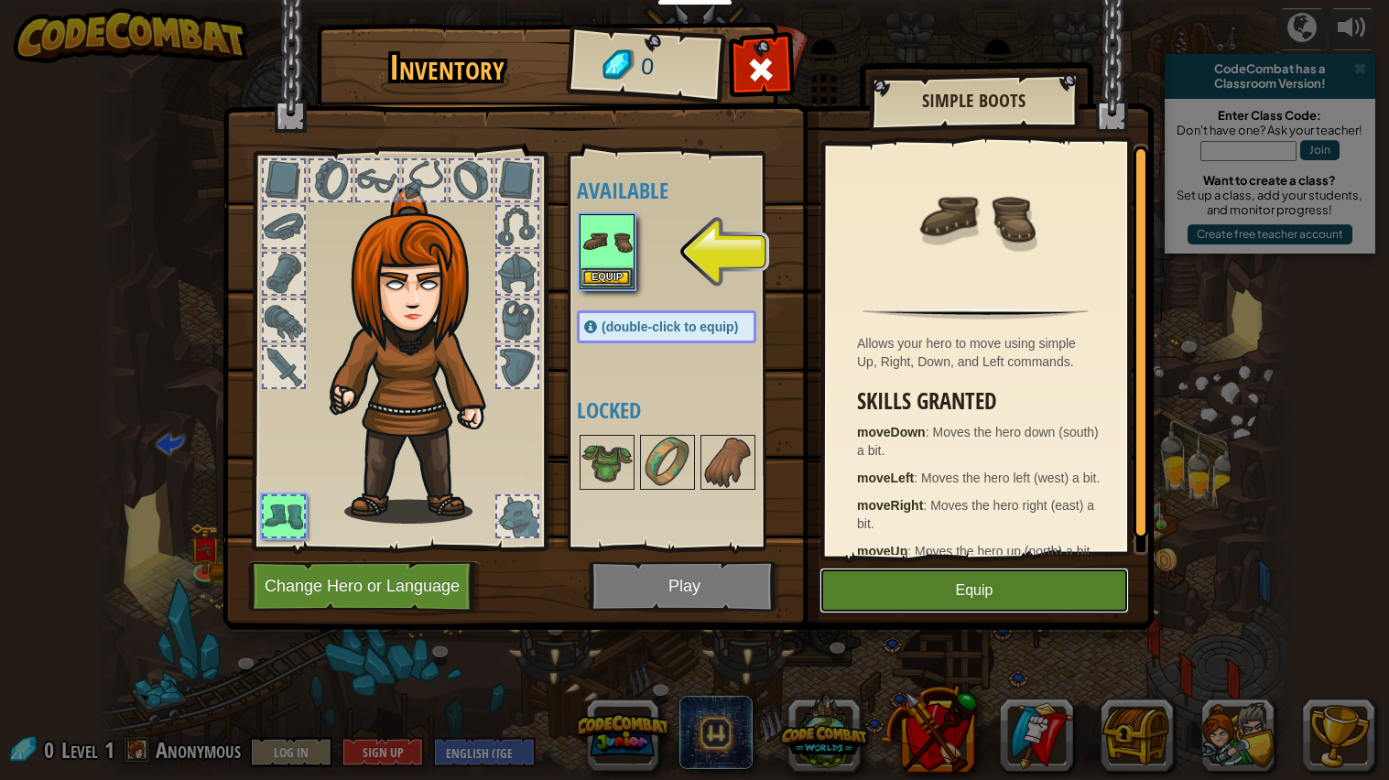
click at [905, 583] on button "Equip" at bounding box center [975, 591] width 310 height 46
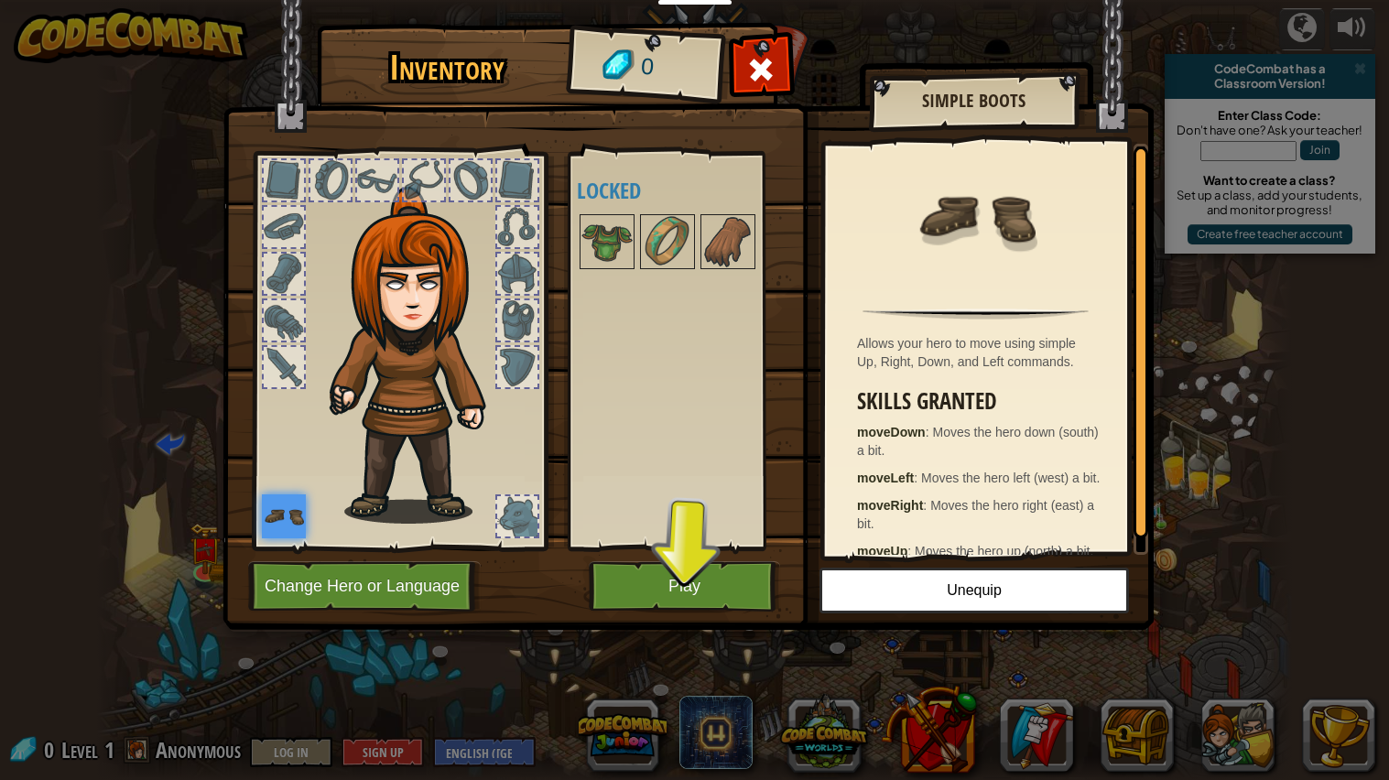
click at [836, 631] on div "Inventory 0 Available Equip (double-click to equip) Locked Simple Boots Allows …" at bounding box center [694, 329] width 931 height 604
click at [685, 612] on img at bounding box center [688, 297] width 931 height 665
click at [667, 574] on button "Play" at bounding box center [684, 586] width 191 height 50
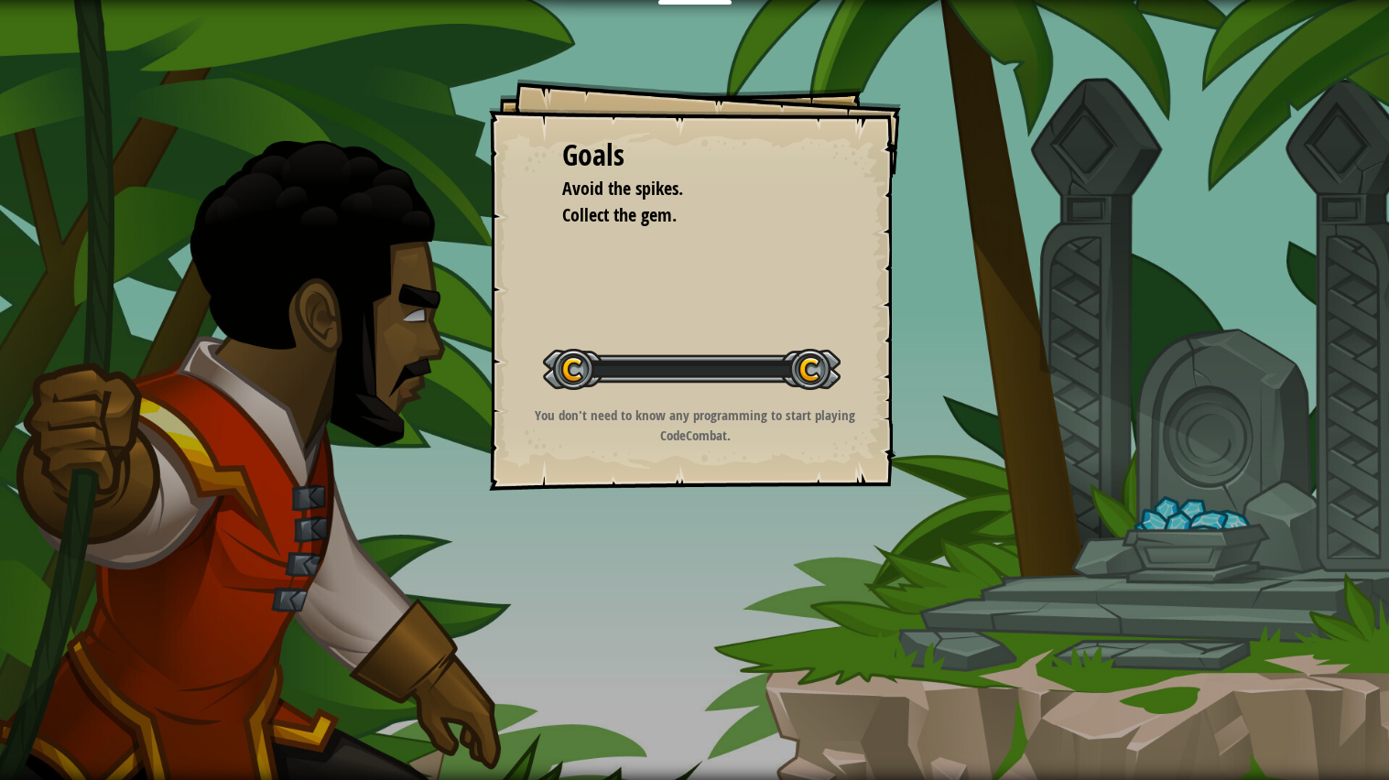
click at [672, 580] on div "Goals Avoid the spikes. Collect the gem. Start Level Error loading from server.…" at bounding box center [694, 390] width 1389 height 780
click at [865, 474] on div "Goals Avoid the spikes. Collect the gem. Start Level Error loading from server.…" at bounding box center [695, 285] width 412 height 412
click at [673, 449] on div "You don't need to know any programming to start playing CodeCombat." at bounding box center [695, 430] width 367 height 49
